Goal: Learn about a topic: Learn about a topic

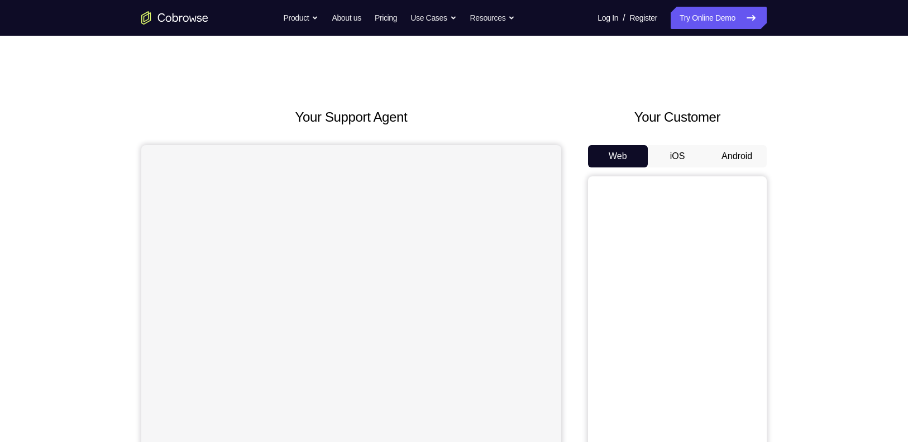
click at [729, 161] on button "Android" at bounding box center [737, 156] width 60 height 22
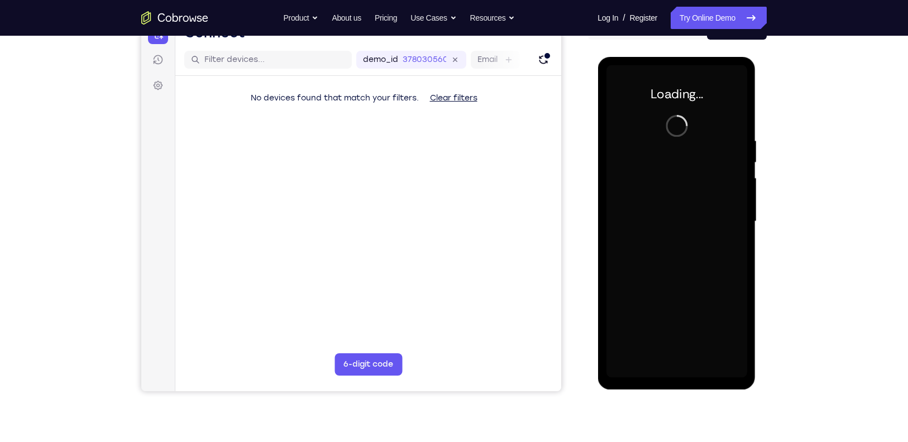
scroll to position [130, 0]
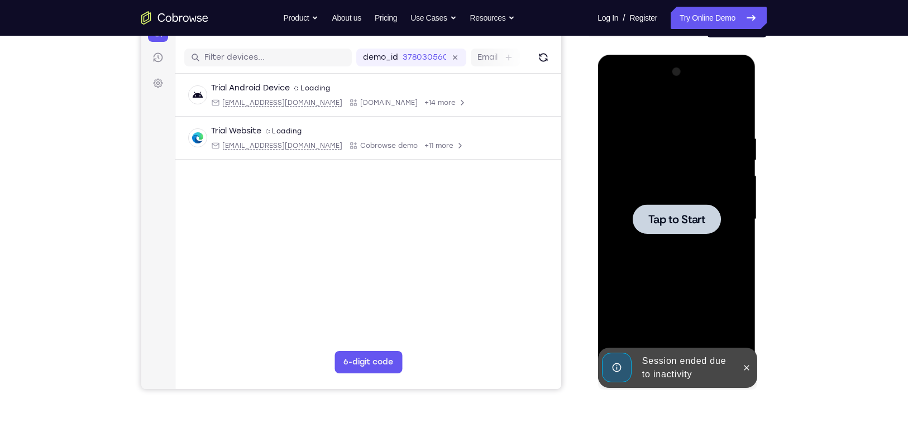
click at [617, 160] on div at bounding box center [676, 219] width 141 height 313
click at [617, 177] on div at bounding box center [676, 219] width 141 height 313
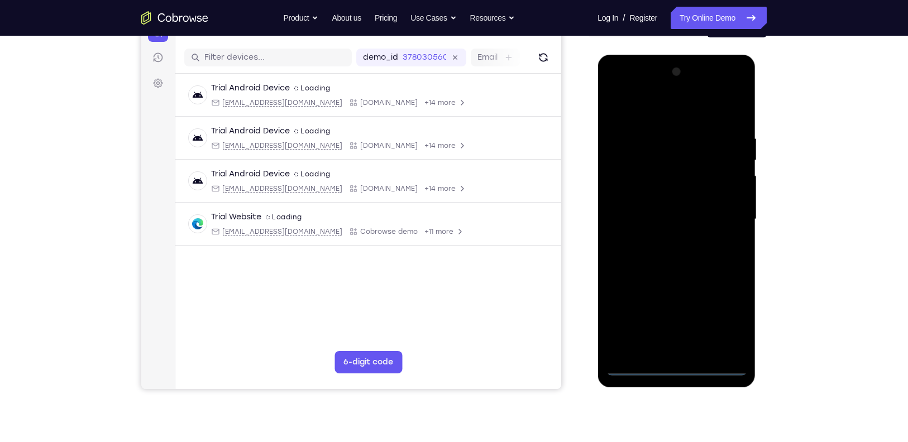
click at [636, 361] on div at bounding box center [676, 219] width 141 height 313
click at [634, 366] on div at bounding box center [676, 219] width 141 height 313
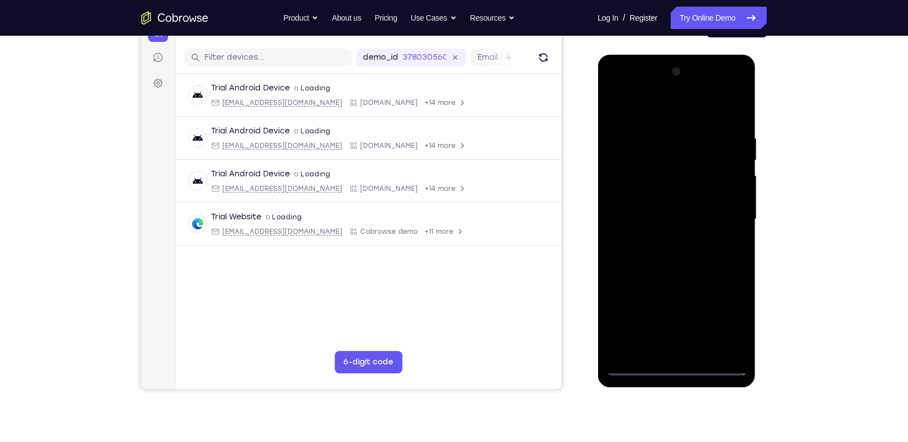
click at [634, 366] on div at bounding box center [676, 219] width 141 height 313
click at [724, 312] on div at bounding box center [676, 219] width 141 height 313
click at [655, 114] on div at bounding box center [676, 219] width 141 height 313
click at [721, 214] on div at bounding box center [676, 219] width 141 height 313
click at [667, 239] on div at bounding box center [676, 219] width 141 height 313
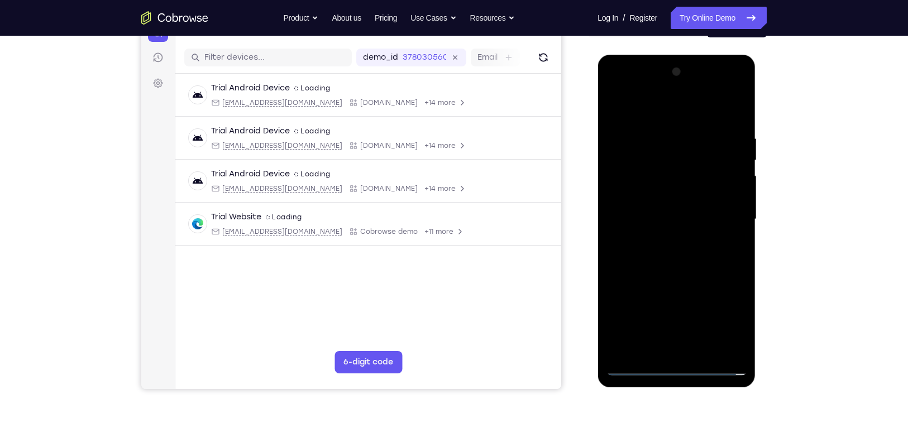
click at [631, 205] on div at bounding box center [676, 219] width 141 height 313
click at [650, 199] on div at bounding box center [676, 219] width 141 height 313
click at [655, 223] on div at bounding box center [676, 219] width 141 height 313
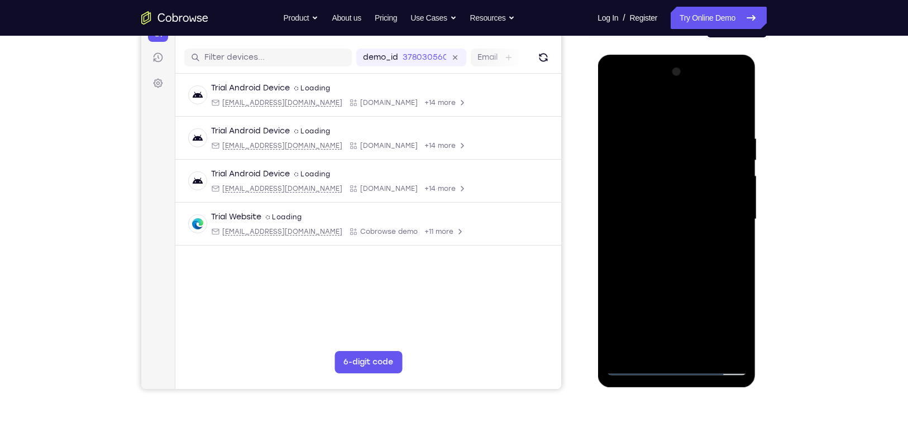
click at [704, 217] on div at bounding box center [676, 219] width 141 height 313
click at [679, 245] on div at bounding box center [676, 219] width 141 height 313
click at [735, 121] on div at bounding box center [676, 219] width 141 height 313
click at [728, 109] on div at bounding box center [676, 219] width 141 height 313
click at [730, 120] on div at bounding box center [676, 219] width 141 height 313
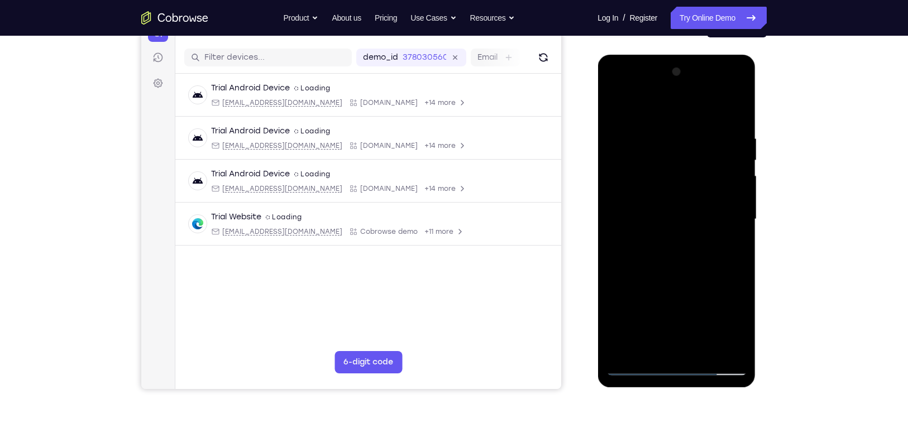
click at [735, 123] on div at bounding box center [676, 219] width 141 height 313
click at [735, 121] on div at bounding box center [676, 219] width 141 height 313
click at [700, 160] on div at bounding box center [676, 219] width 141 height 313
click at [667, 252] on div at bounding box center [676, 219] width 141 height 313
click at [668, 248] on div at bounding box center [676, 219] width 141 height 313
